Goal: Transaction & Acquisition: Purchase product/service

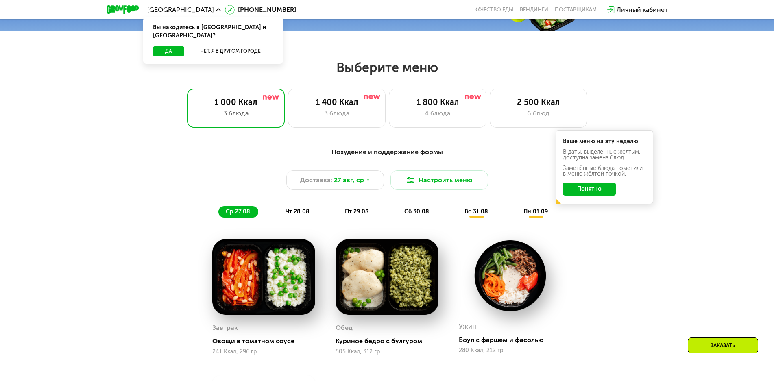
scroll to position [366, 0]
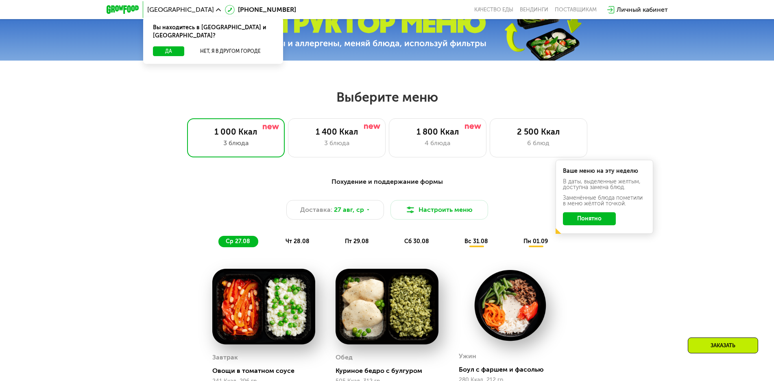
click at [583, 219] on button "Понятно" at bounding box center [589, 218] width 53 height 13
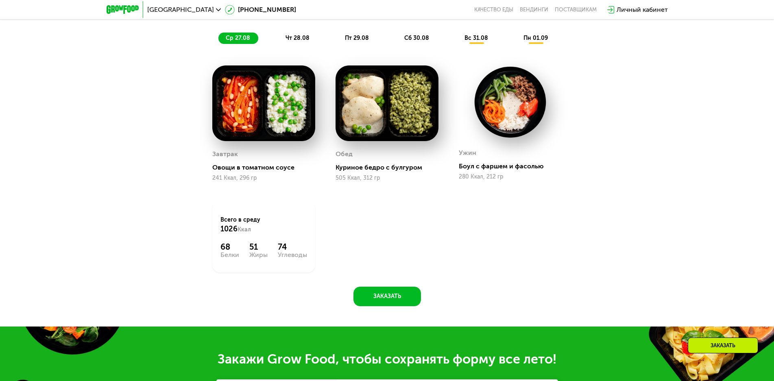
scroll to position [529, 0]
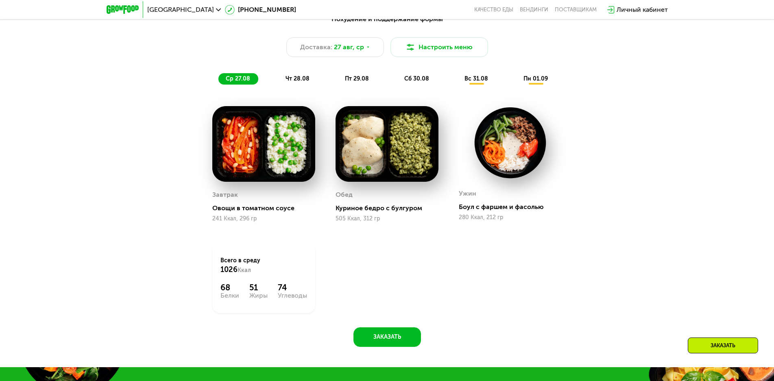
click at [477, 79] on span "вс 31.08" at bounding box center [476, 78] width 24 height 7
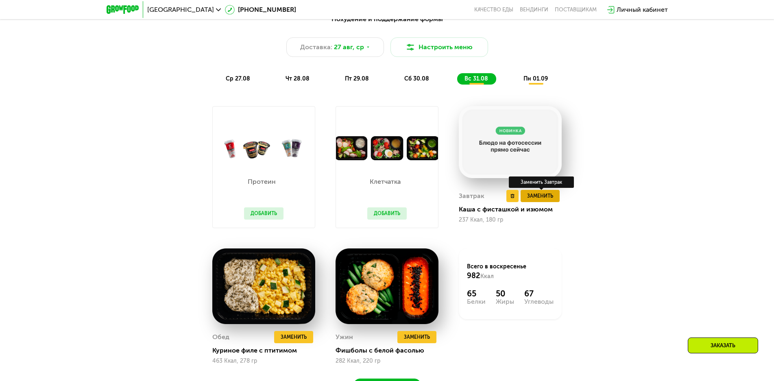
click at [537, 198] on span "Заменить" at bounding box center [540, 196] width 26 height 8
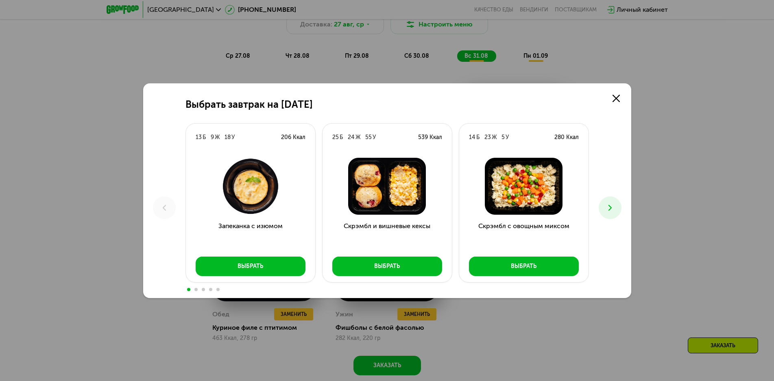
scroll to position [569, 0]
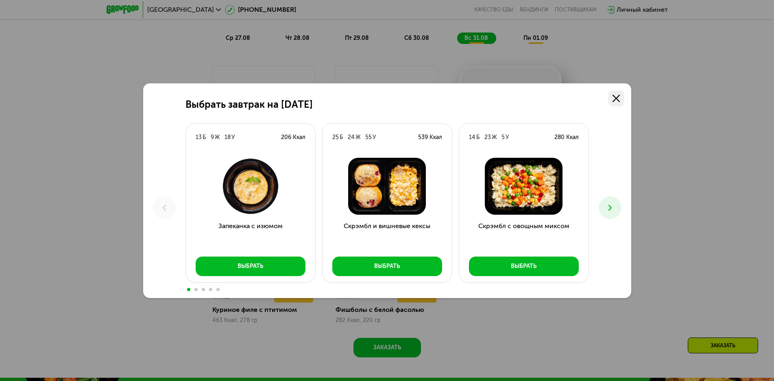
click at [617, 96] on icon at bounding box center [615, 98] width 7 height 7
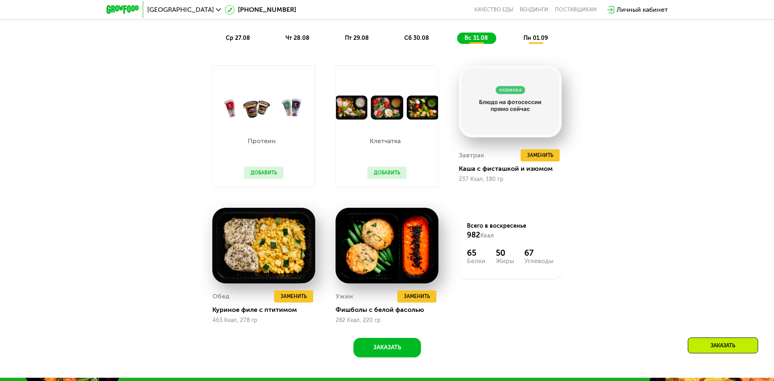
click at [238, 39] on span "ср 27.08" at bounding box center [238, 38] width 24 height 7
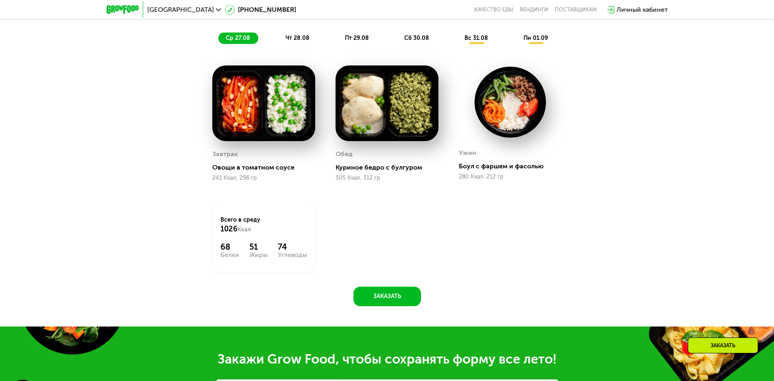
click at [300, 41] on span "чт 28.08" at bounding box center [297, 38] width 24 height 7
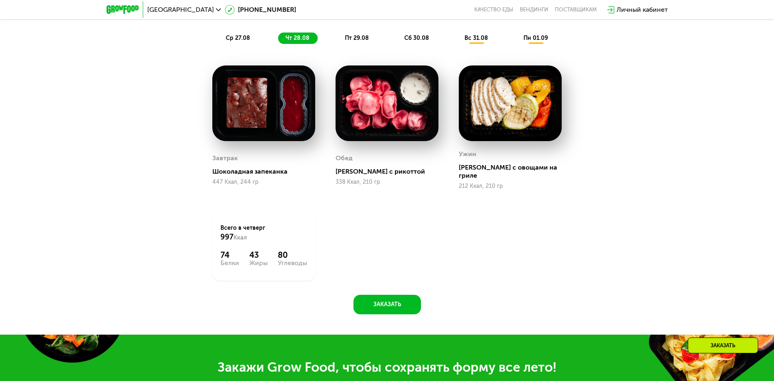
click at [362, 41] on span "пт 29.08" at bounding box center [357, 38] width 24 height 7
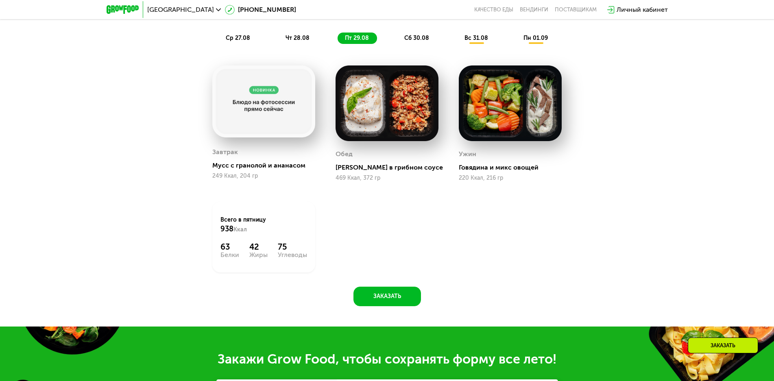
click at [413, 38] on span "сб 30.08" at bounding box center [416, 38] width 25 height 7
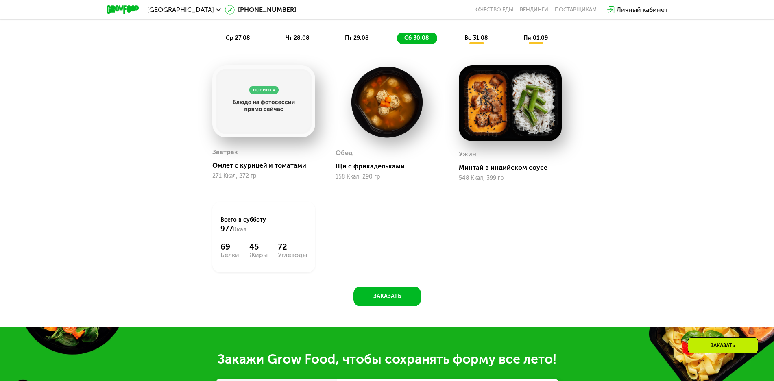
click at [484, 41] on span "вс 31.08" at bounding box center [476, 38] width 24 height 7
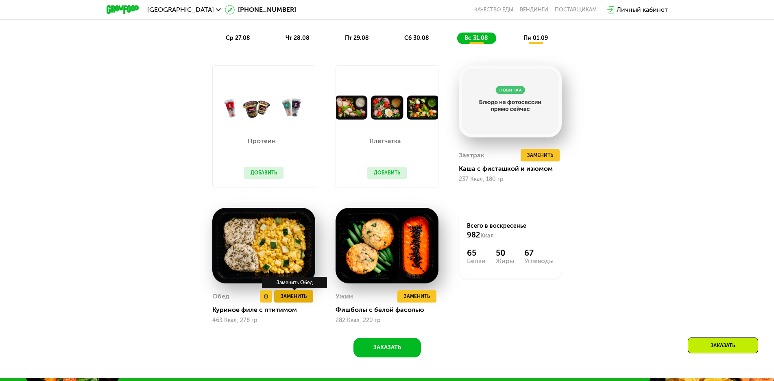
click at [290, 298] on span "Заменить" at bounding box center [294, 296] width 26 height 8
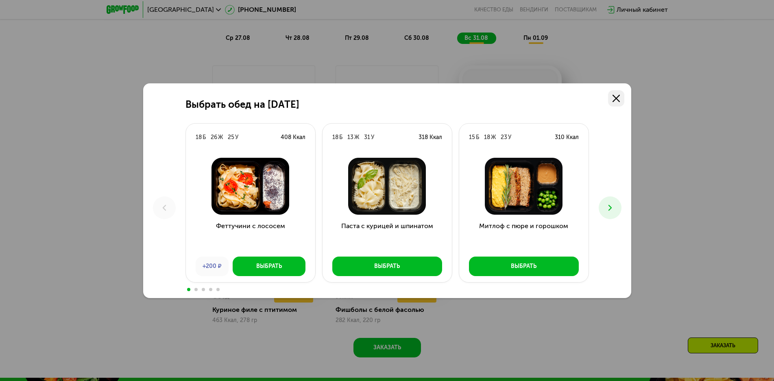
click at [619, 96] on icon at bounding box center [615, 98] width 7 height 7
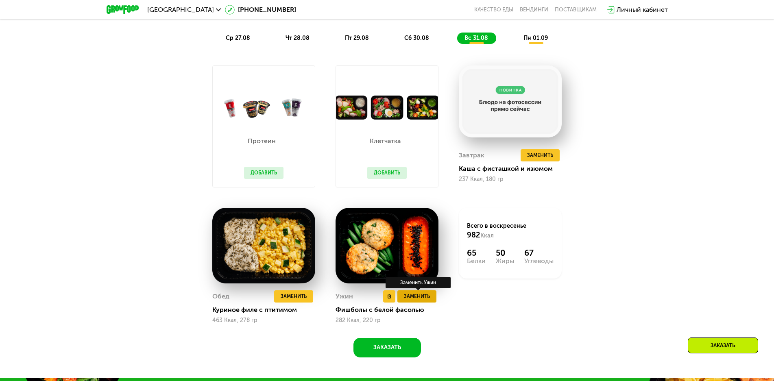
click at [408, 297] on span "Заменить" at bounding box center [417, 296] width 26 height 8
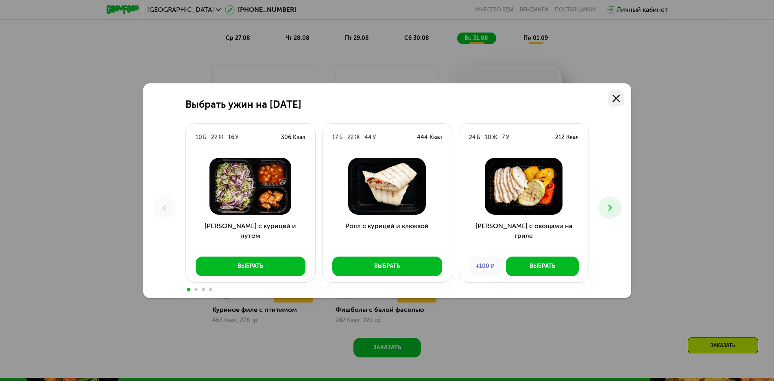
click at [616, 99] on icon at bounding box center [615, 98] width 7 height 7
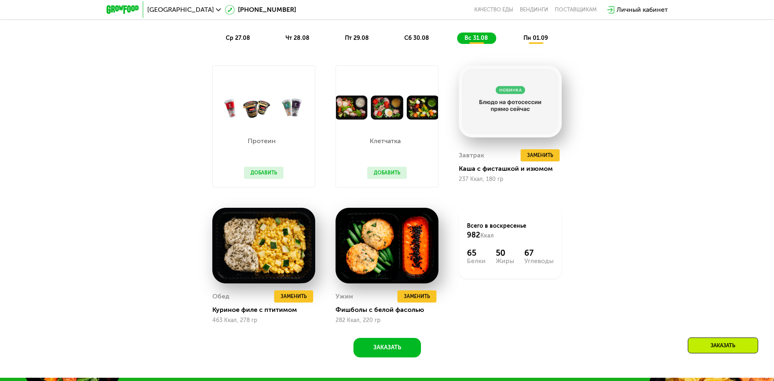
click at [534, 39] on span "пн 01.09" at bounding box center [535, 38] width 24 height 7
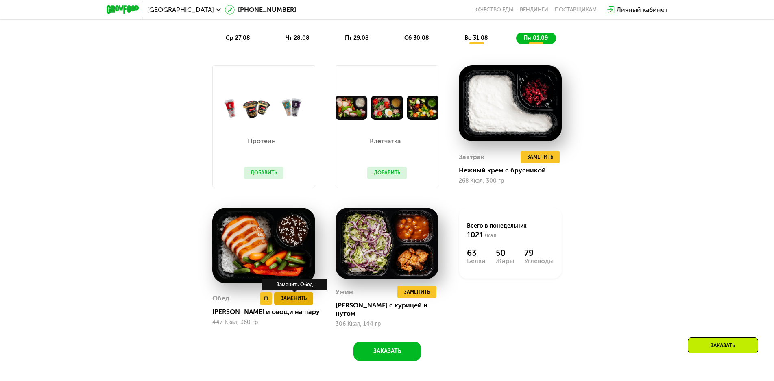
click at [295, 298] on span "Заменить" at bounding box center [294, 298] width 26 height 8
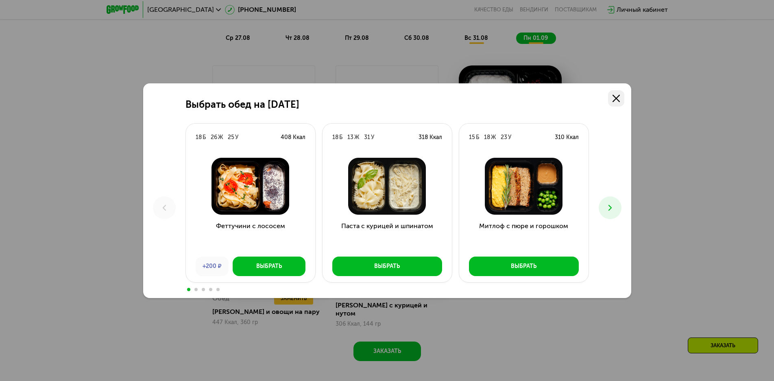
click at [620, 98] on link at bounding box center [616, 98] width 16 height 16
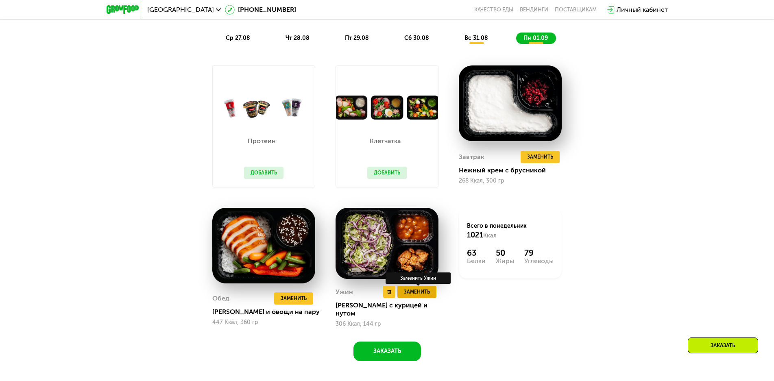
click at [416, 296] on span "Заменить" at bounding box center [417, 292] width 26 height 8
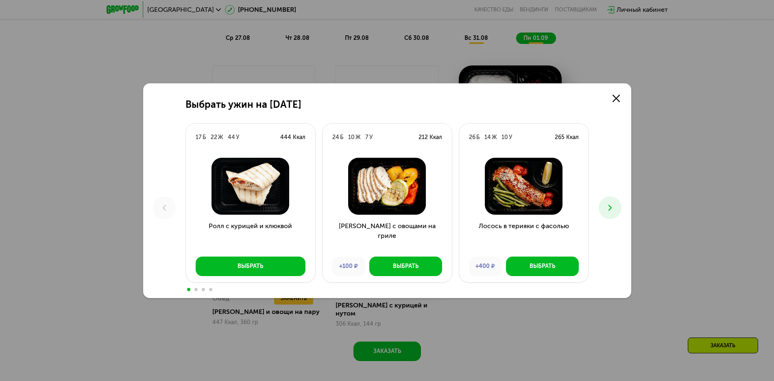
click at [610, 208] on icon at bounding box center [610, 208] width 10 height 10
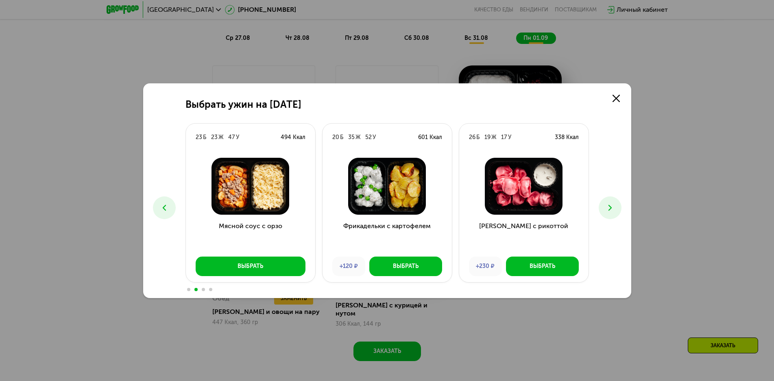
click at [610, 208] on use at bounding box center [609, 208] width 3 height 6
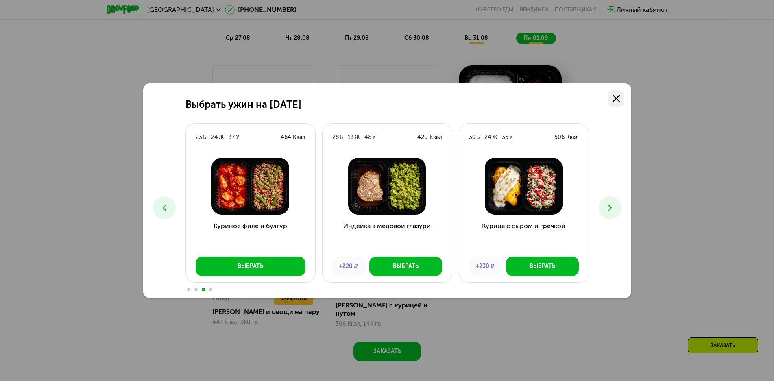
click at [618, 98] on icon at bounding box center [615, 98] width 7 height 7
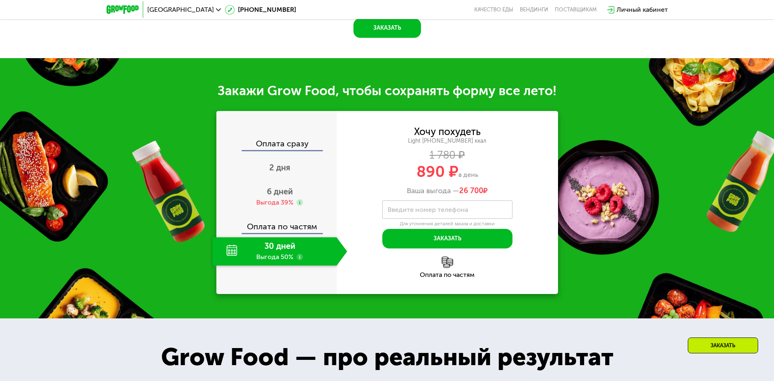
scroll to position [895, 0]
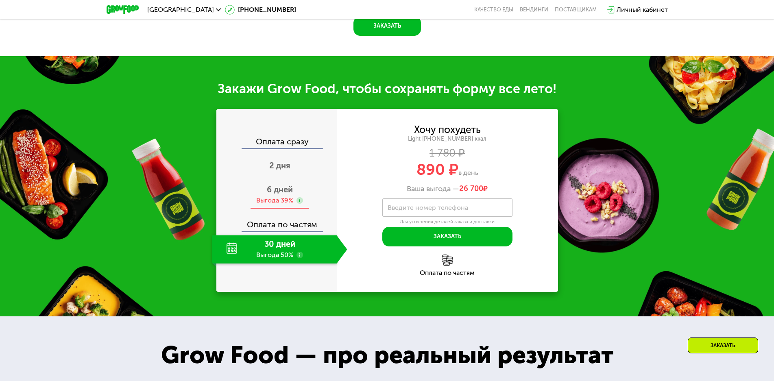
click at [279, 189] on span "6 дней" at bounding box center [280, 190] width 26 height 10
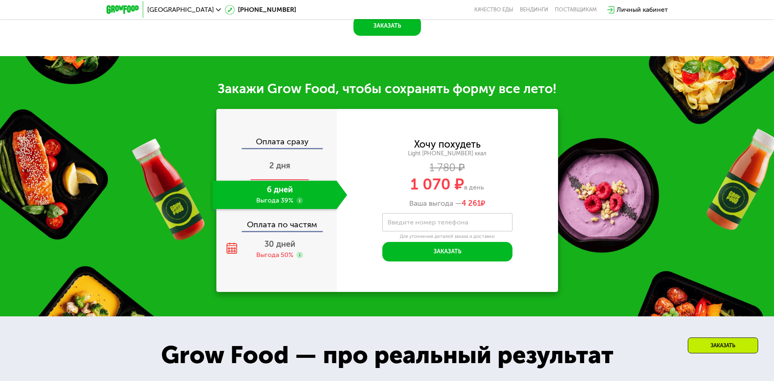
click at [277, 166] on span "2 дня" at bounding box center [279, 166] width 21 height 10
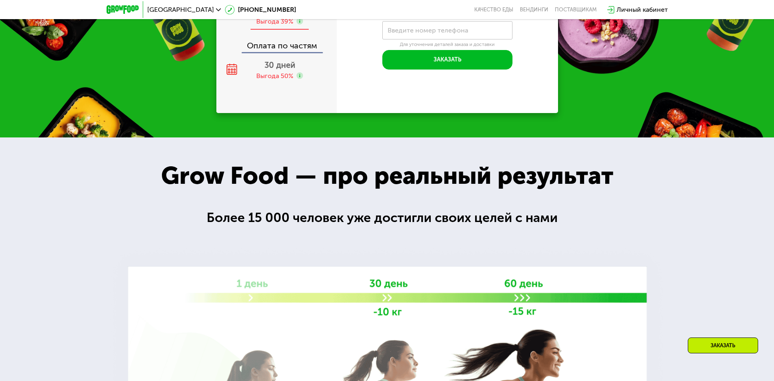
scroll to position [843, 0]
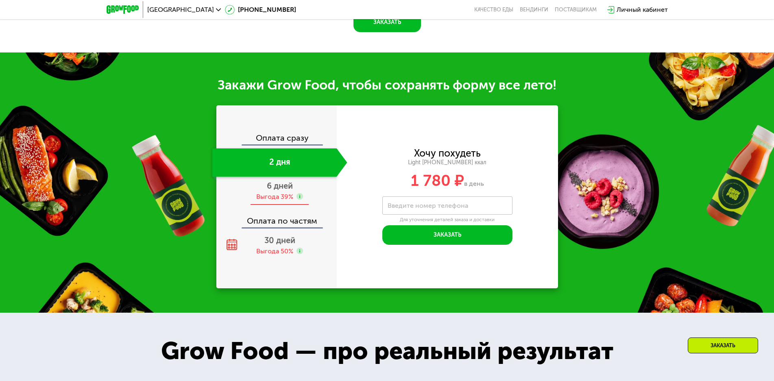
click at [281, 191] on span "6 дней" at bounding box center [280, 186] width 26 height 10
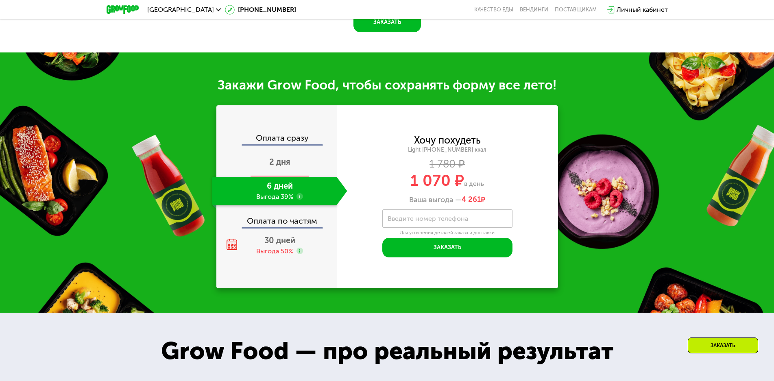
click at [276, 153] on div "2 дня" at bounding box center [279, 162] width 135 height 28
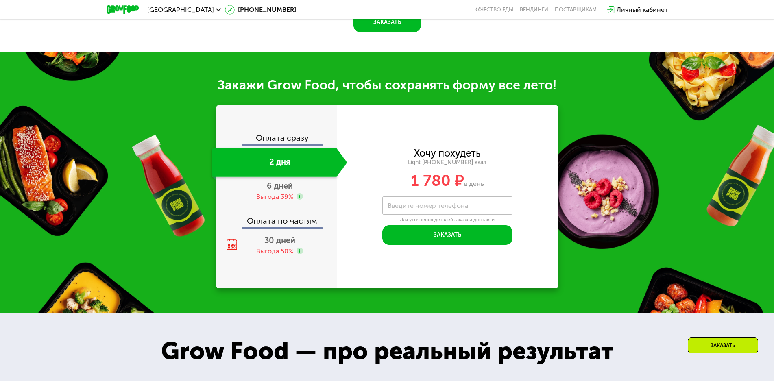
click at [277, 143] on div "Оплата сразу" at bounding box center [277, 139] width 120 height 11
click at [277, 245] on span "30 дней" at bounding box center [279, 240] width 31 height 10
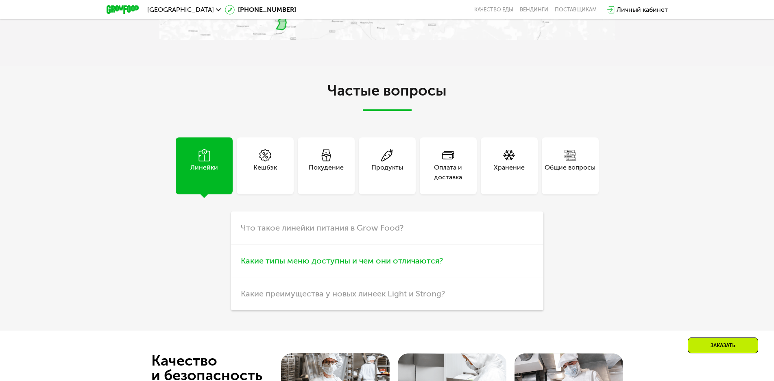
scroll to position [2145, 0]
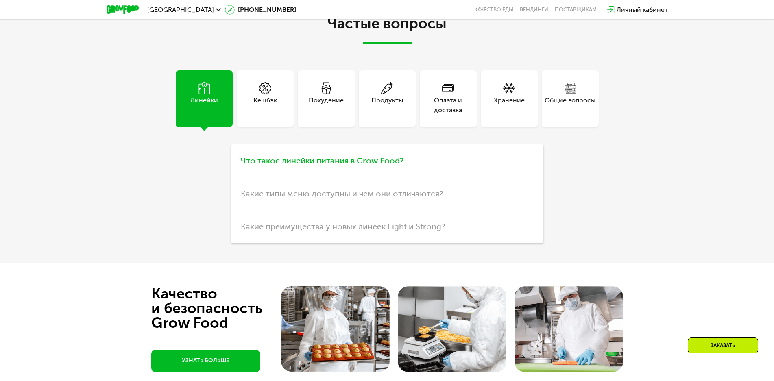
click at [331, 165] on span "Что такое линейки питания в Grow Food?" at bounding box center [322, 161] width 163 height 10
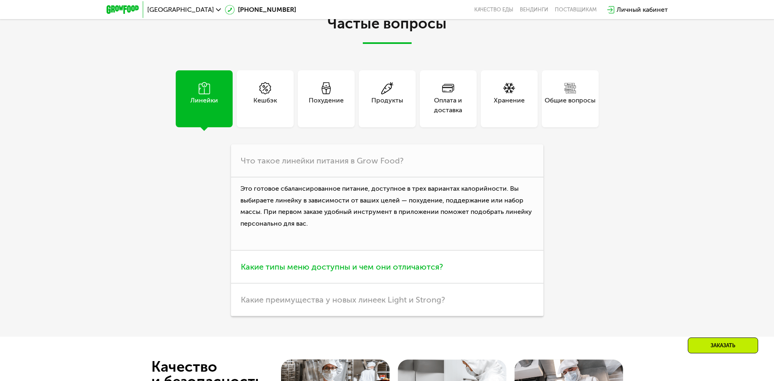
click at [337, 272] on span "Какие типы меню доступны и чем они отличаются?" at bounding box center [342, 267] width 202 height 10
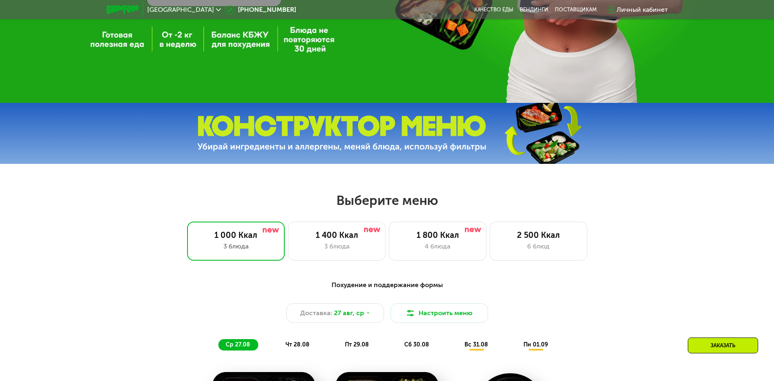
scroll to position [257, 0]
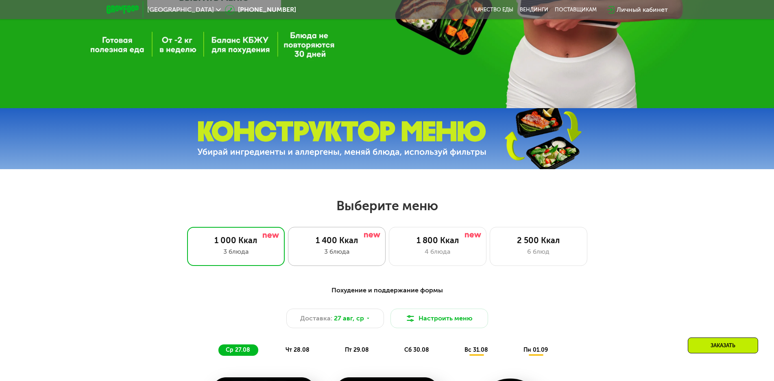
click at [358, 256] on div "3 блюда" at bounding box center [336, 252] width 81 height 10
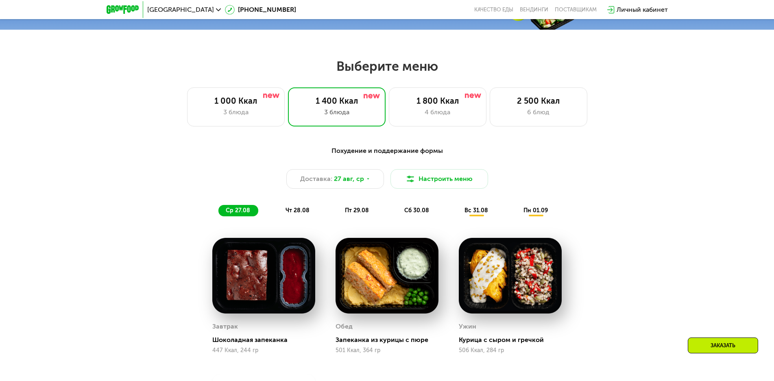
scroll to position [379, 0]
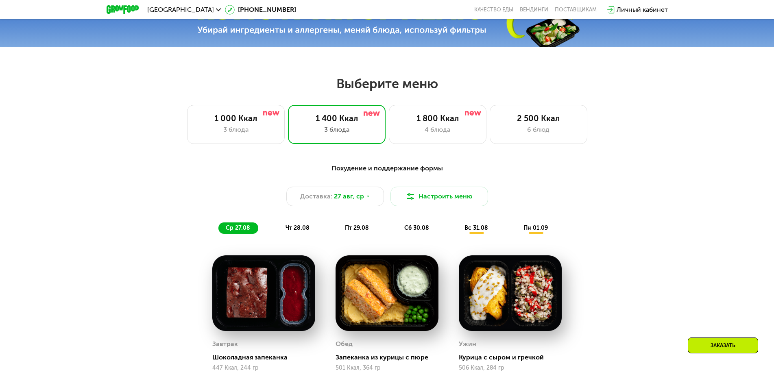
click at [424, 133] on div "4 блюда" at bounding box center [437, 130] width 81 height 10
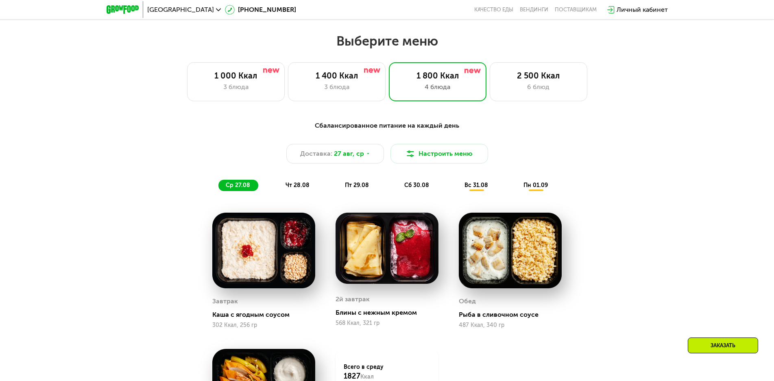
scroll to position [420, 0]
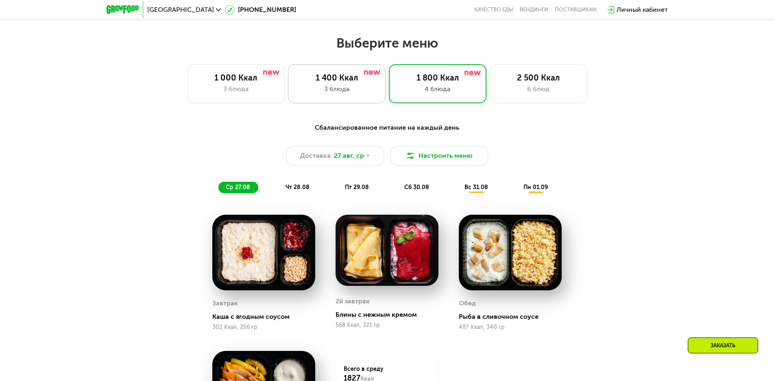
click at [325, 89] on div "3 блюда" at bounding box center [336, 89] width 81 height 10
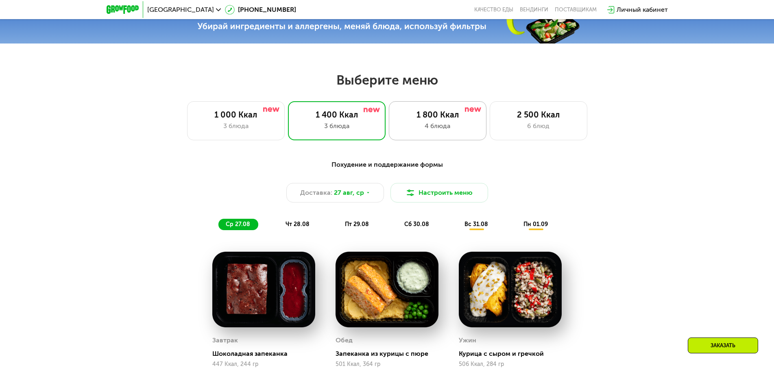
scroll to position [379, 0]
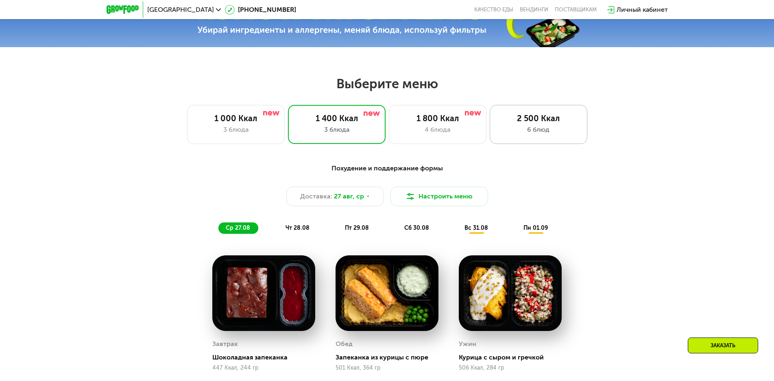
click at [512, 128] on div "6 блюд" at bounding box center [538, 130] width 81 height 10
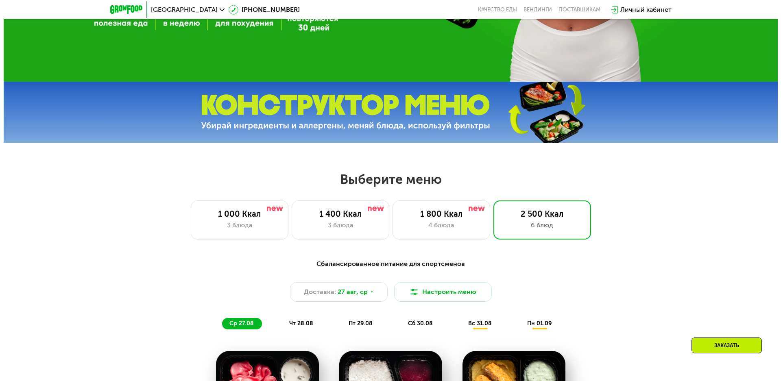
scroll to position [257, 0]
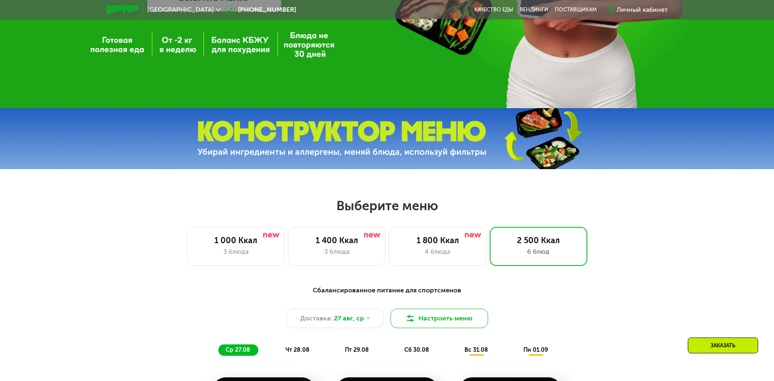
click at [460, 328] on button "Настроить меню" at bounding box center [439, 319] width 98 height 20
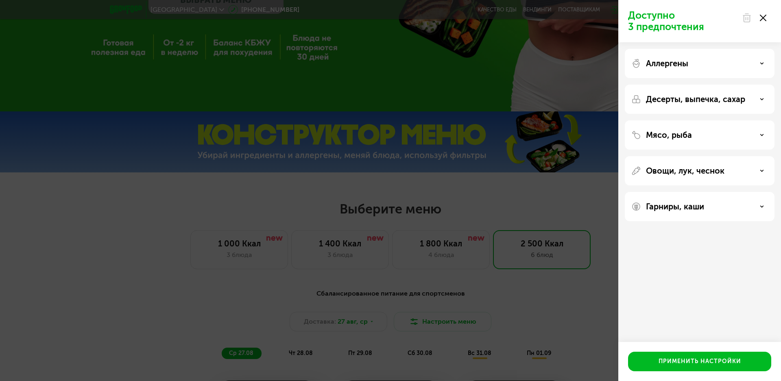
click at [759, 63] on div "Аллергены" at bounding box center [699, 64] width 137 height 10
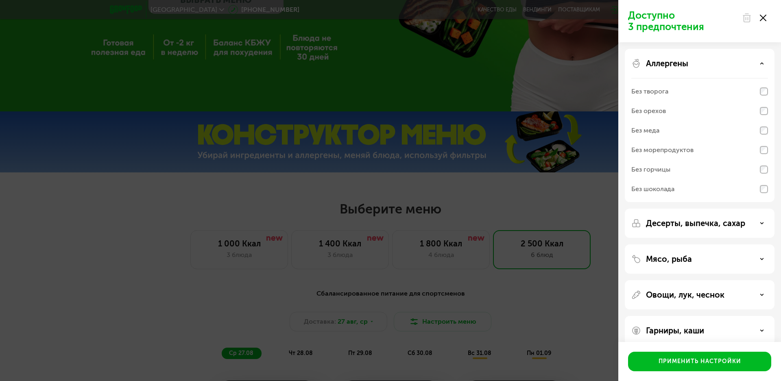
click at [763, 62] on icon at bounding box center [762, 63] width 4 height 4
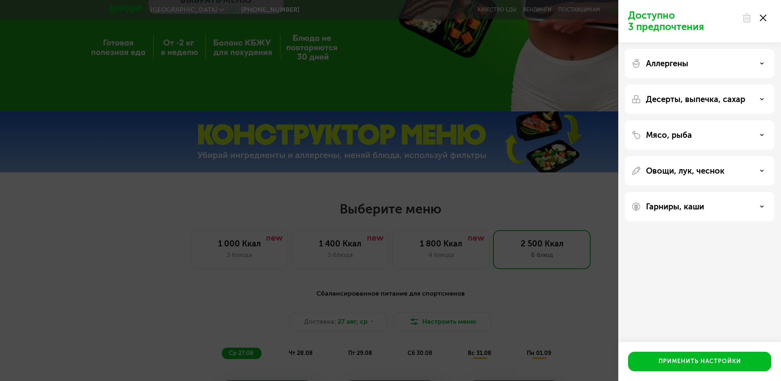
click at [741, 96] on p "Десерты, выпечка, сахар" at bounding box center [695, 99] width 99 height 10
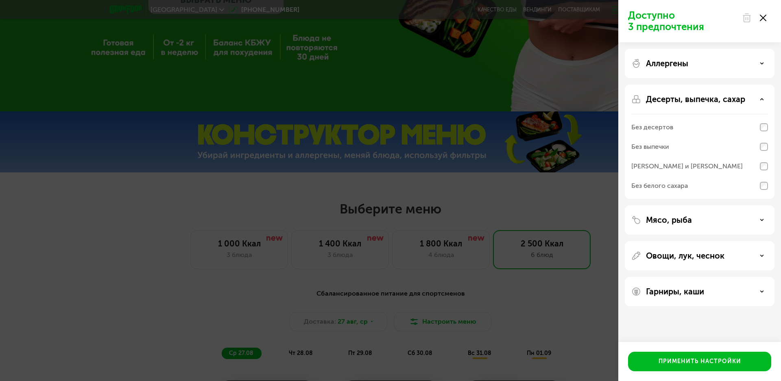
drag, startPoint x: 757, startPoint y: 96, endPoint x: 719, endPoint y: 138, distance: 56.4
click at [758, 96] on div "Десерты, выпечка, сахар" at bounding box center [699, 99] width 137 height 10
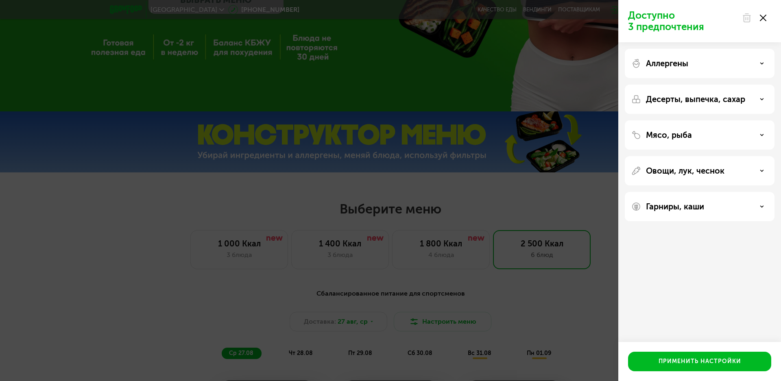
click at [683, 156] on div "Мясо, рыба" at bounding box center [700, 170] width 150 height 29
click at [689, 135] on p "Мясо, рыба" at bounding box center [669, 135] width 46 height 10
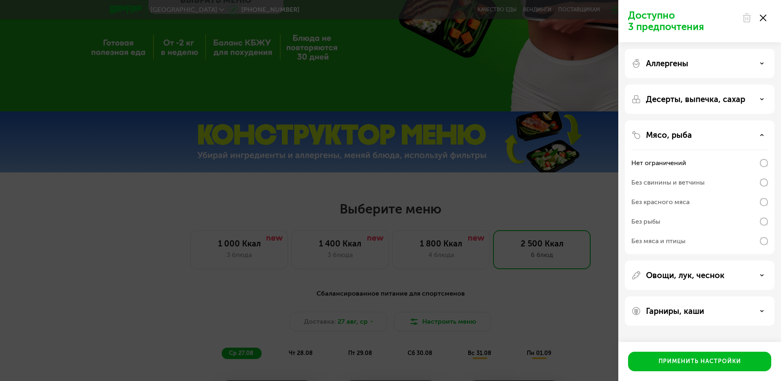
click at [684, 133] on p "Мясо, рыба" at bounding box center [669, 135] width 46 height 10
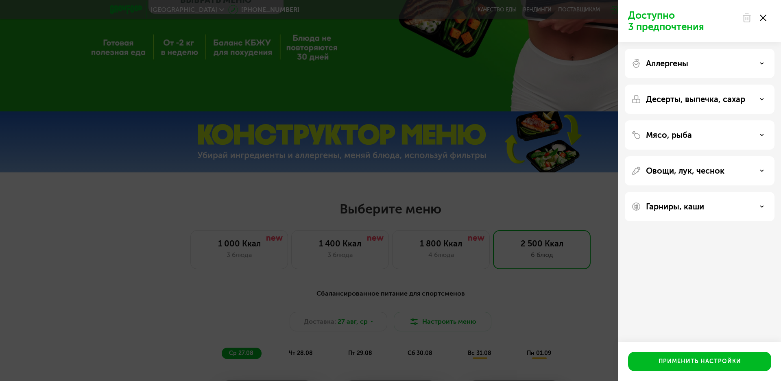
click at [678, 171] on p "Овощи, лук, чеснок" at bounding box center [685, 171] width 78 height 10
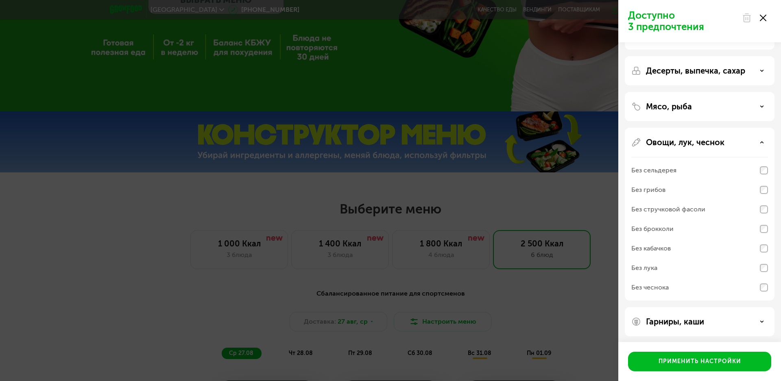
scroll to position [31, 0]
click at [696, 141] on p "Овощи, лук, чеснок" at bounding box center [685, 140] width 78 height 10
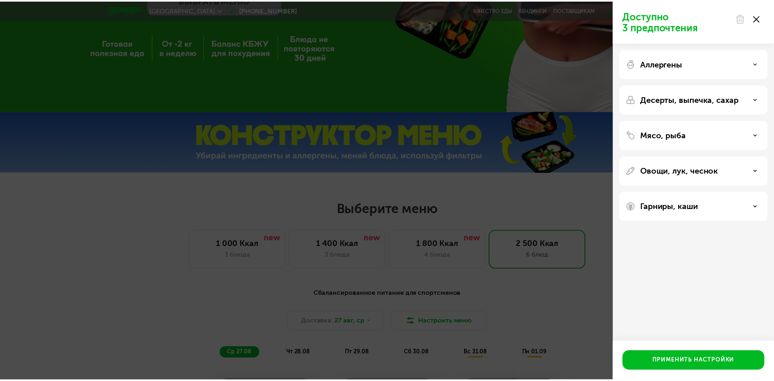
scroll to position [0, 0]
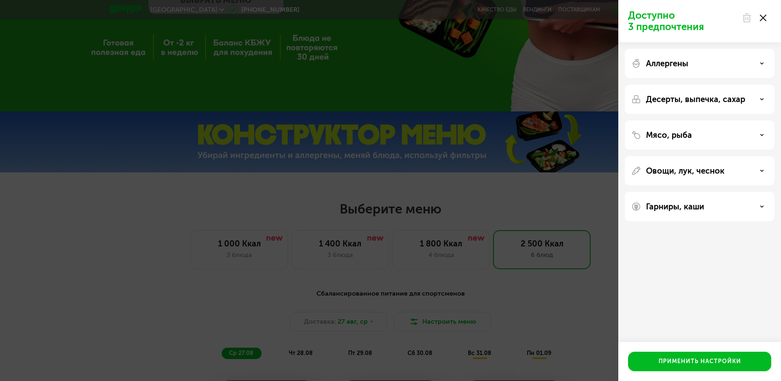
click at [682, 212] on div "Гарниры, каши" at bounding box center [700, 206] width 150 height 29
click at [684, 208] on p "Гарниры, каши" at bounding box center [675, 207] width 58 height 10
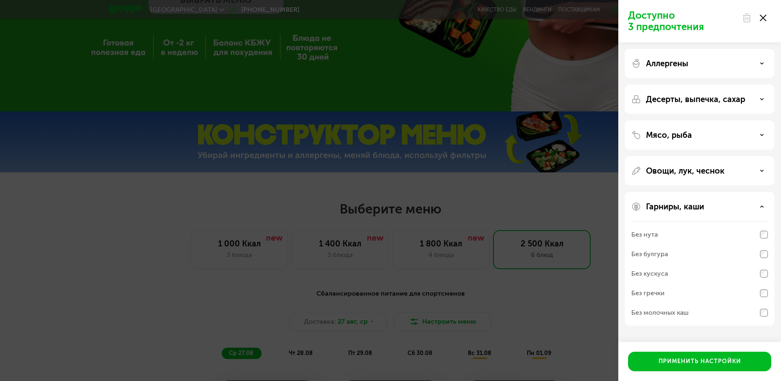
click at [708, 206] on div "Гарниры, каши" at bounding box center [699, 207] width 137 height 10
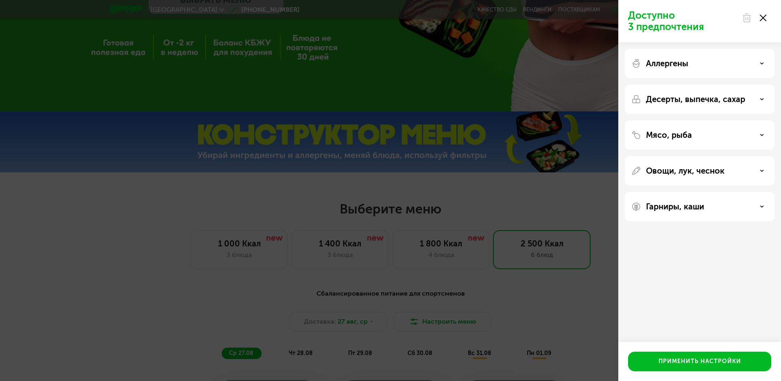
click at [721, 202] on div "Гарниры, каши" at bounding box center [699, 207] width 137 height 10
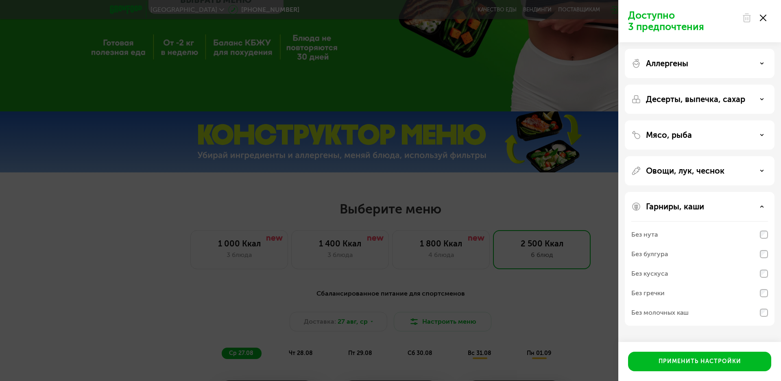
click at [754, 314] on div "Без молочных каш" at bounding box center [699, 313] width 137 height 20
click at [699, 363] on div "Применить настройки" at bounding box center [699, 361] width 83 height 8
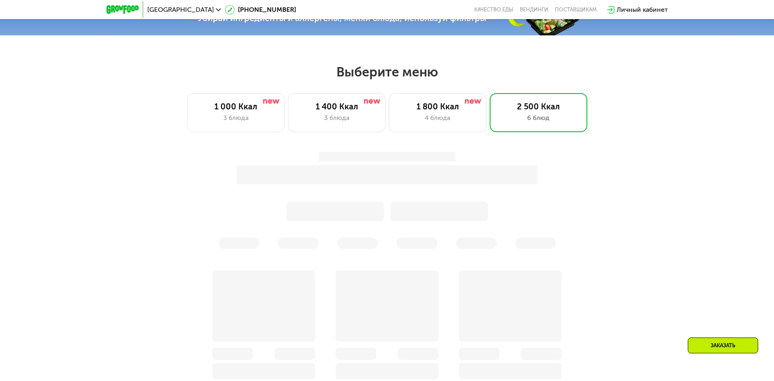
scroll to position [379, 0]
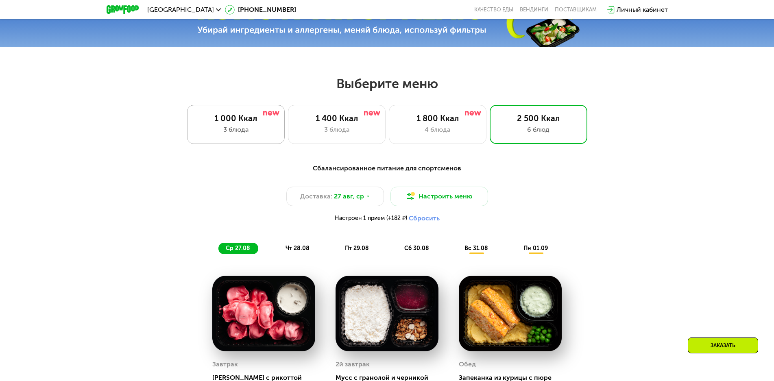
click at [265, 129] on div "3 блюда" at bounding box center [236, 130] width 81 height 10
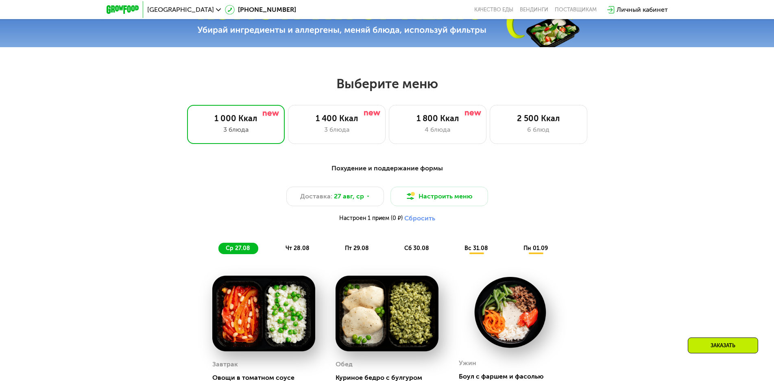
click at [545, 251] on span "пн 01.09" at bounding box center [535, 248] width 24 height 7
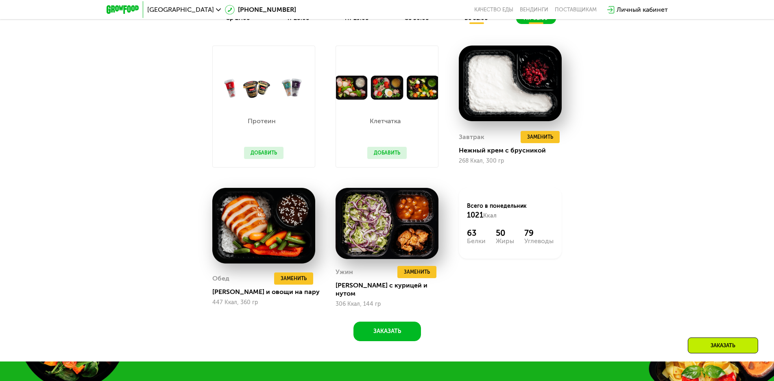
scroll to position [501, 0]
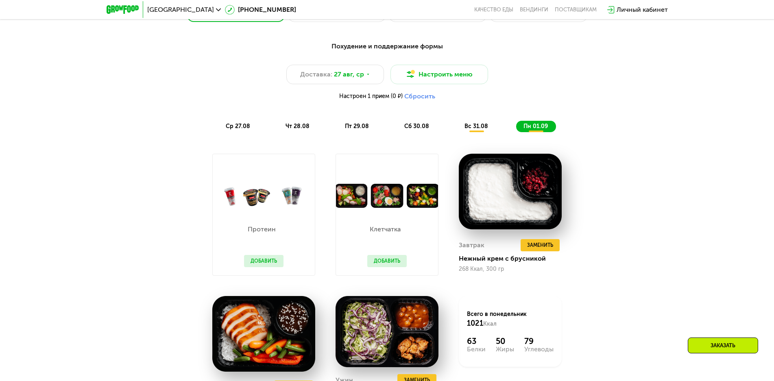
click at [474, 130] on span "вс 31.08" at bounding box center [476, 126] width 24 height 7
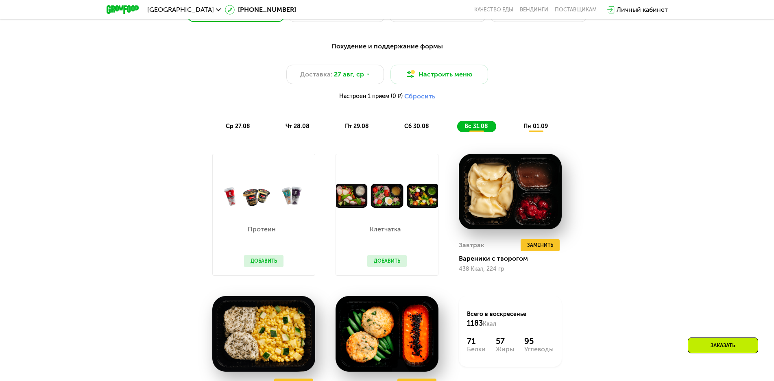
click at [416, 130] on span "сб 30.08" at bounding box center [416, 126] width 25 height 7
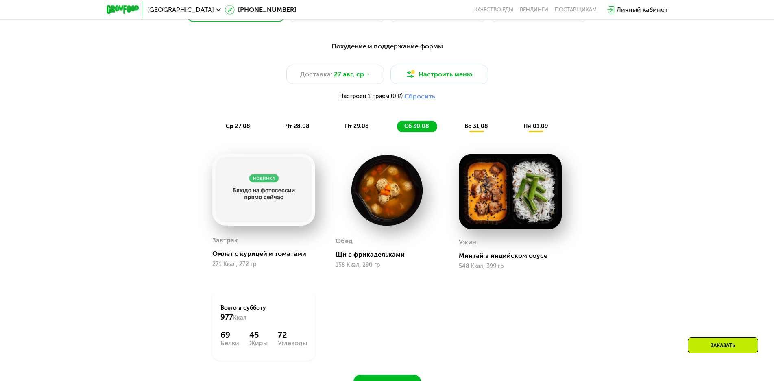
click at [351, 126] on span "пт 29.08" at bounding box center [357, 126] width 24 height 7
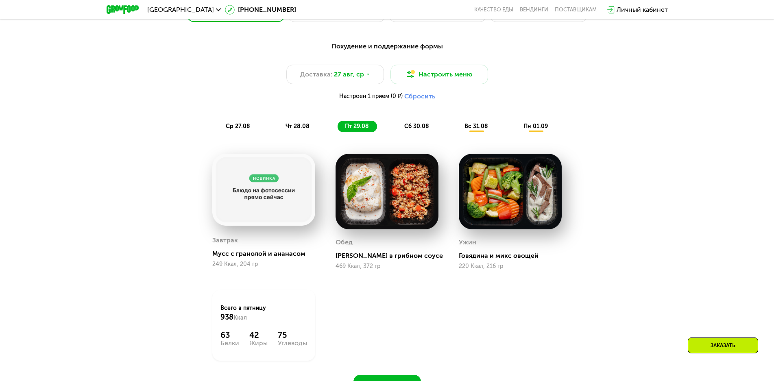
click at [298, 128] on span "чт 28.08" at bounding box center [297, 126] width 24 height 7
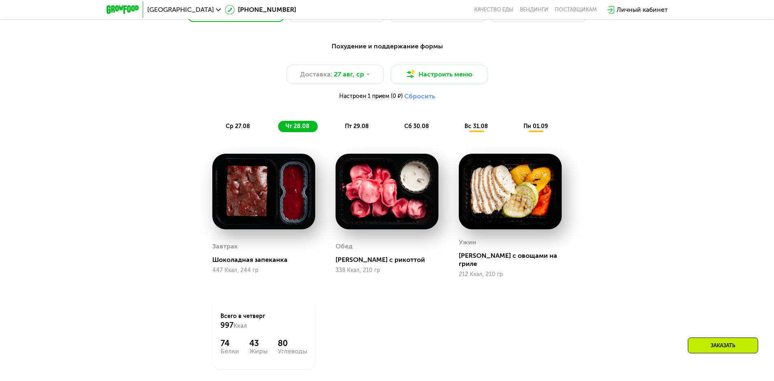
click at [247, 130] on span "ср 27.08" at bounding box center [238, 126] width 24 height 7
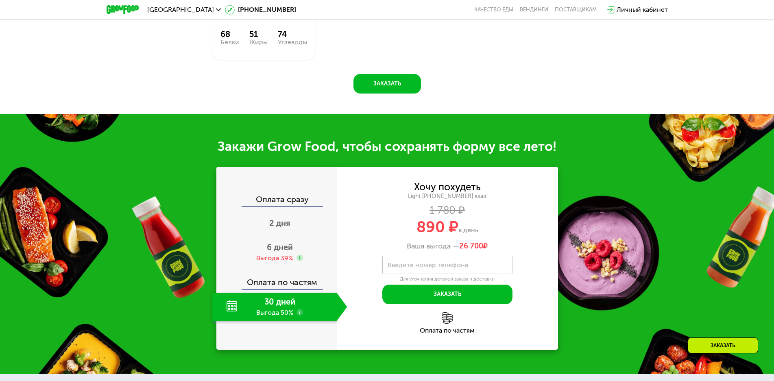
scroll to position [827, 0]
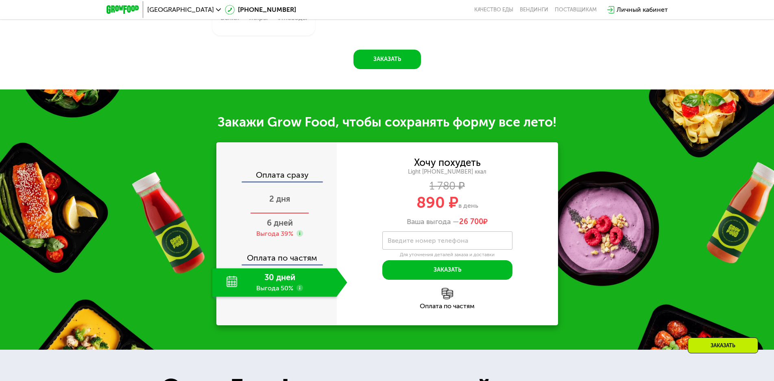
click at [277, 199] on span "2 дня" at bounding box center [279, 199] width 21 height 10
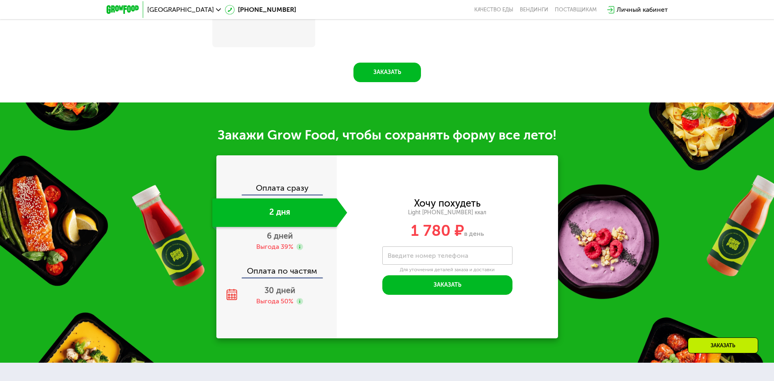
scroll to position [840, 0]
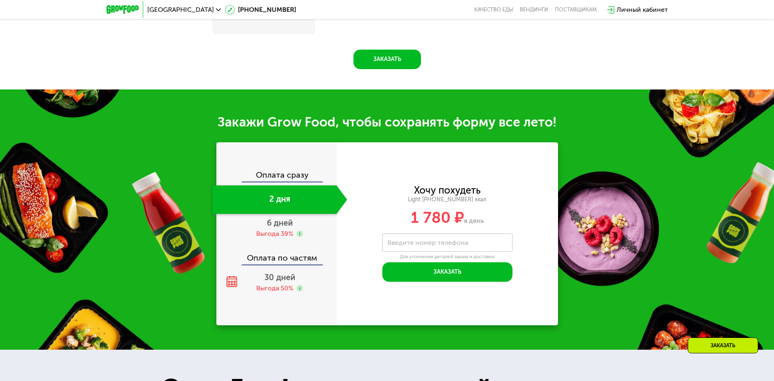
click at [288, 171] on div "Оплата сразу 2 дня 6 дней Выгода 39% Оплата по частям 30 дней Выгода 50%" at bounding box center [276, 233] width 120 height 183
click at [294, 225] on div "6 дней Выгода 39%" at bounding box center [279, 228] width 135 height 28
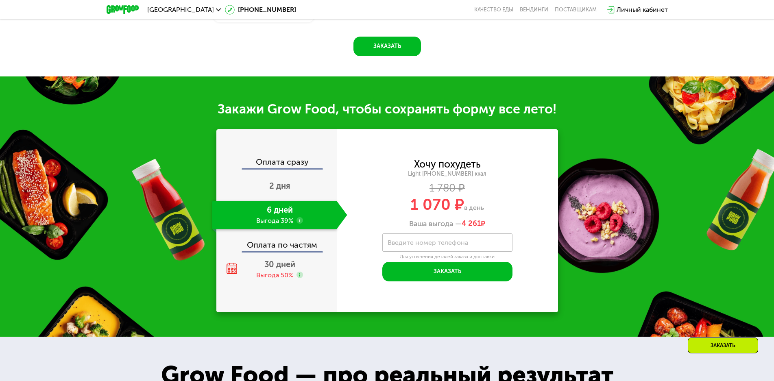
scroll to position [827, 0]
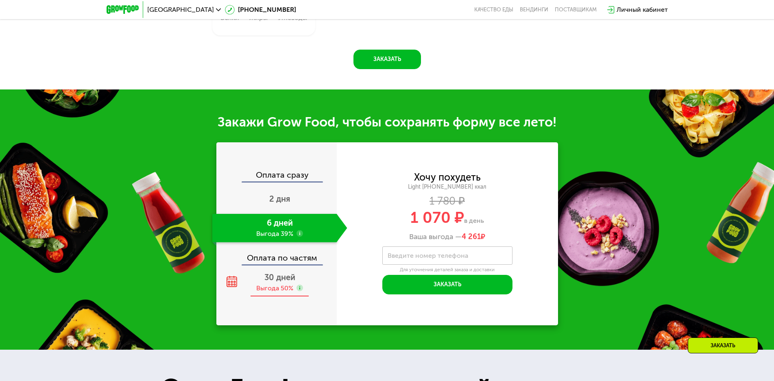
click at [320, 280] on div "30 дней Выгода 50%" at bounding box center [279, 282] width 135 height 28
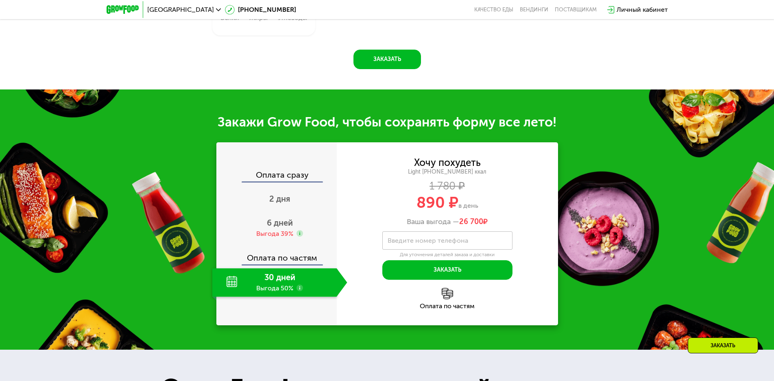
click at [450, 305] on div "Оплата по частям" at bounding box center [447, 299] width 221 height 22
click at [273, 234] on div "Выгода 39%" at bounding box center [274, 233] width 37 height 9
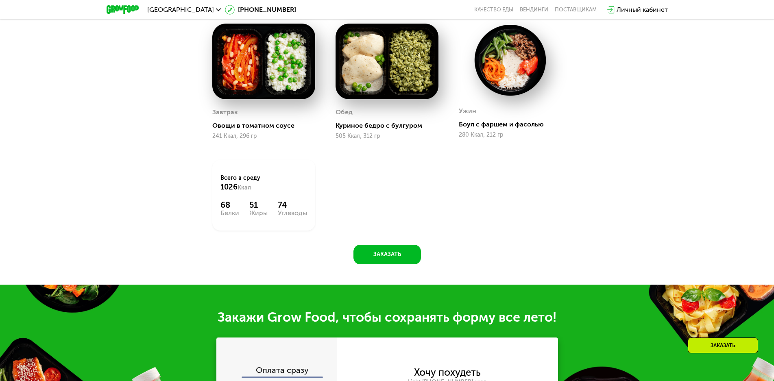
scroll to position [623, 0]
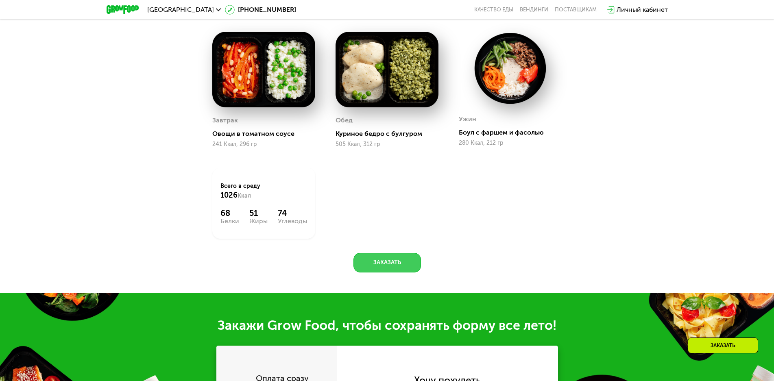
click at [384, 268] on button "Заказать" at bounding box center [387, 263] width 68 height 20
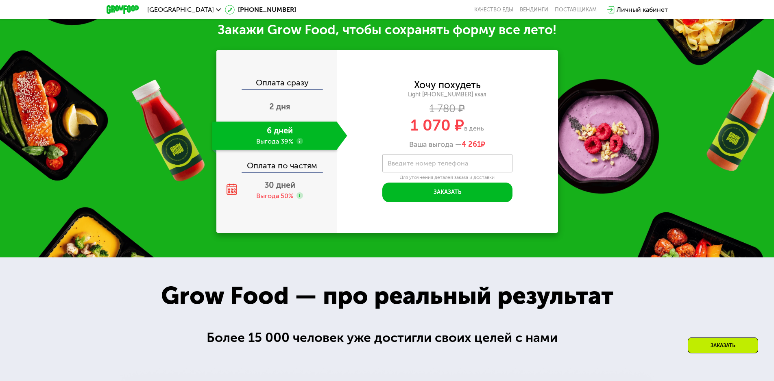
scroll to position [920, 0]
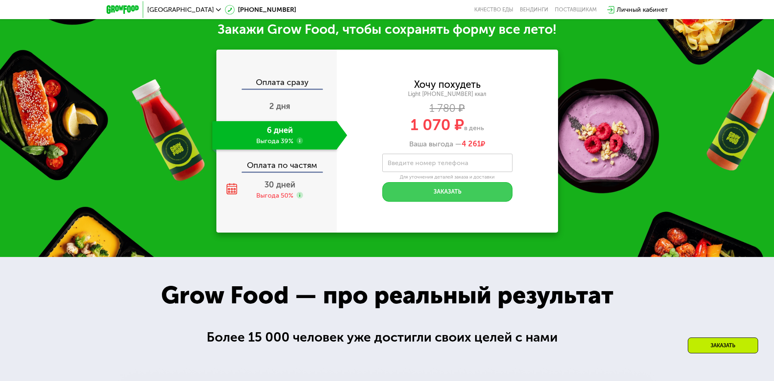
click at [468, 198] on button "Заказать" at bounding box center [447, 192] width 130 height 20
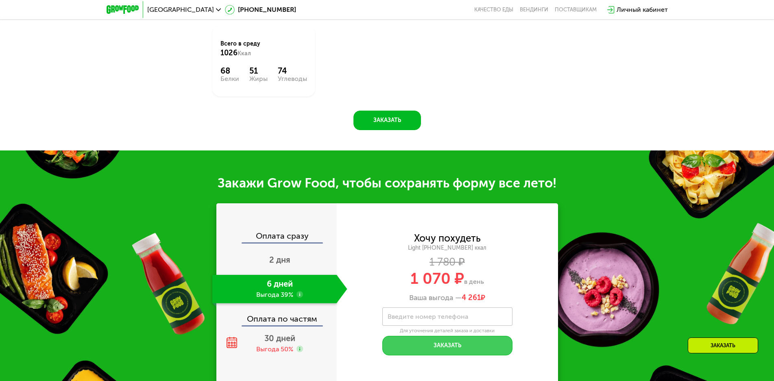
scroll to position [757, 0]
